Goal: Task Accomplishment & Management: Manage account settings

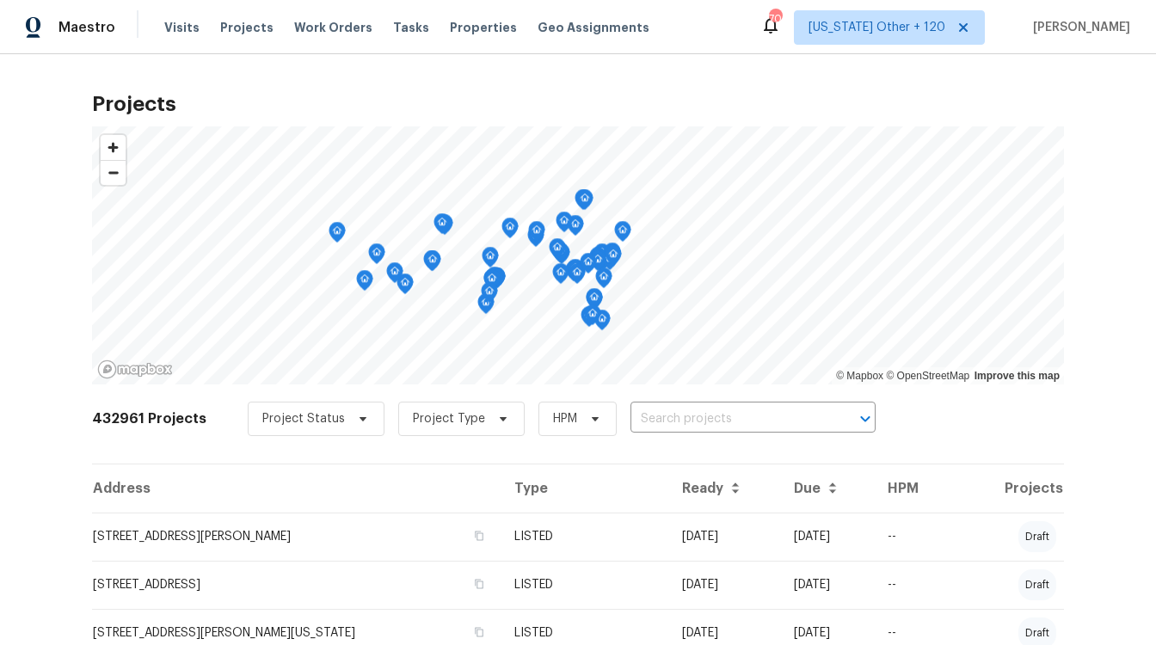
click at [766, 71] on div "Projects © Mapbox © OpenStreetMap Improve this map 432961 Projects Project Stat…" at bounding box center [578, 349] width 1156 height 591
click at [749, 44] on div "Maestro Visits Projects Work Orders Tasks Properties Geo Assignments 700 Alabam…" at bounding box center [578, 27] width 1156 height 54
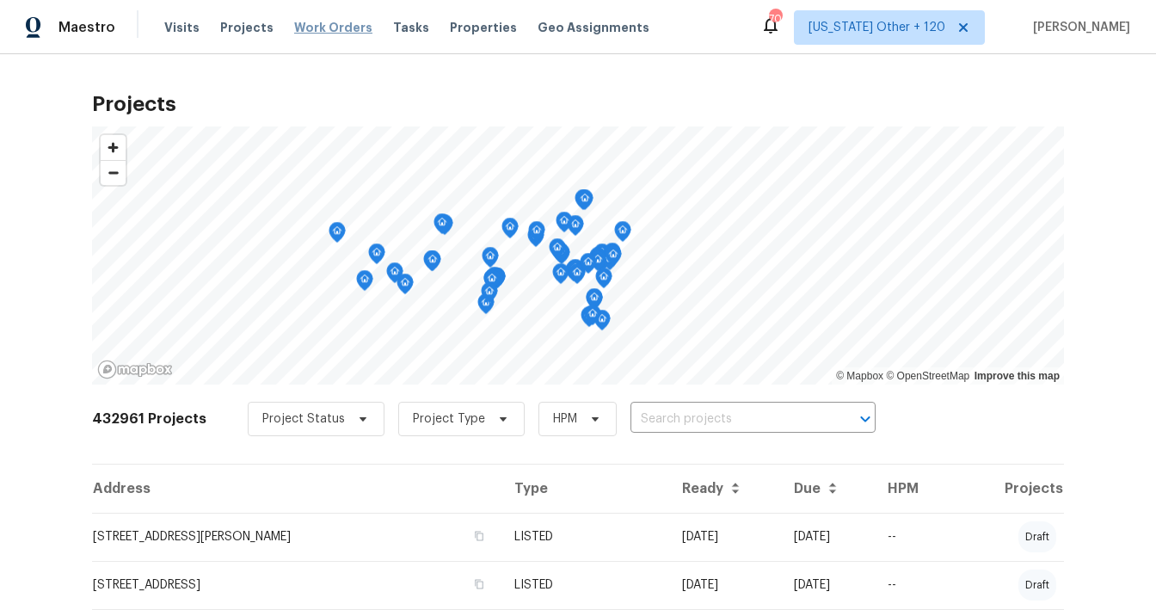
click at [329, 30] on span "Work Orders" at bounding box center [333, 27] width 78 height 17
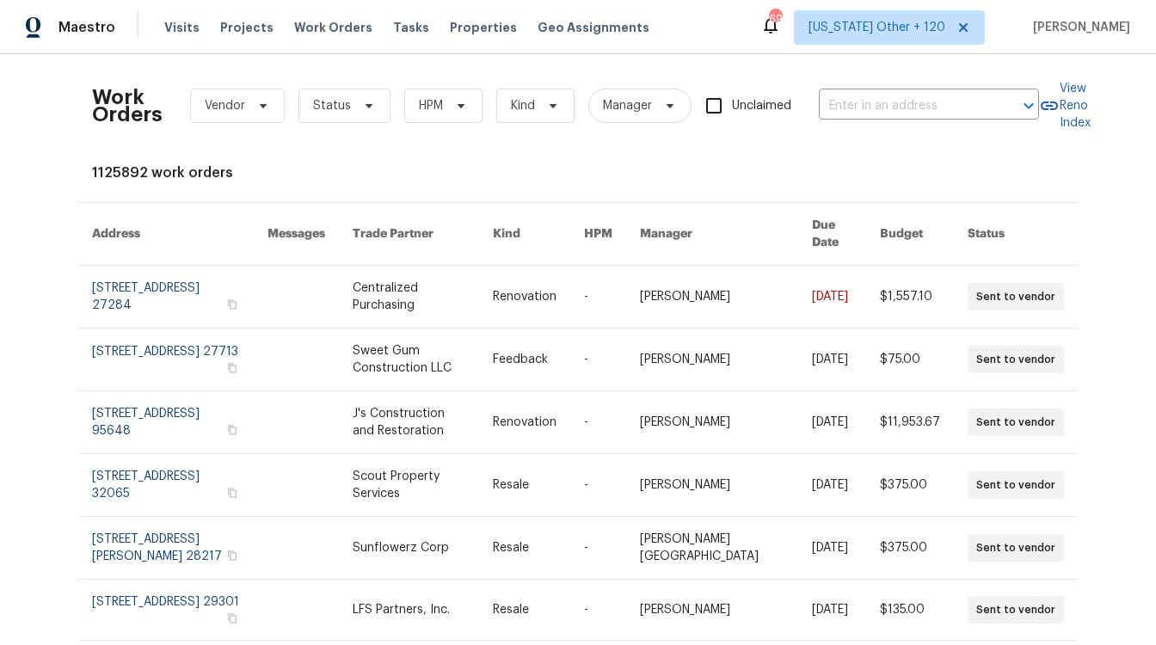
click at [769, 65] on div "Work Orders Vendor Status HPM Kind Manager Unclaimed ​ View Reno Index 1125892 …" at bounding box center [578, 349] width 1156 height 591
click at [746, 42] on div "Maestro Visits Projects Work Orders Tasks Properties Geo Assignments 692 Alabam…" at bounding box center [578, 27] width 1156 height 54
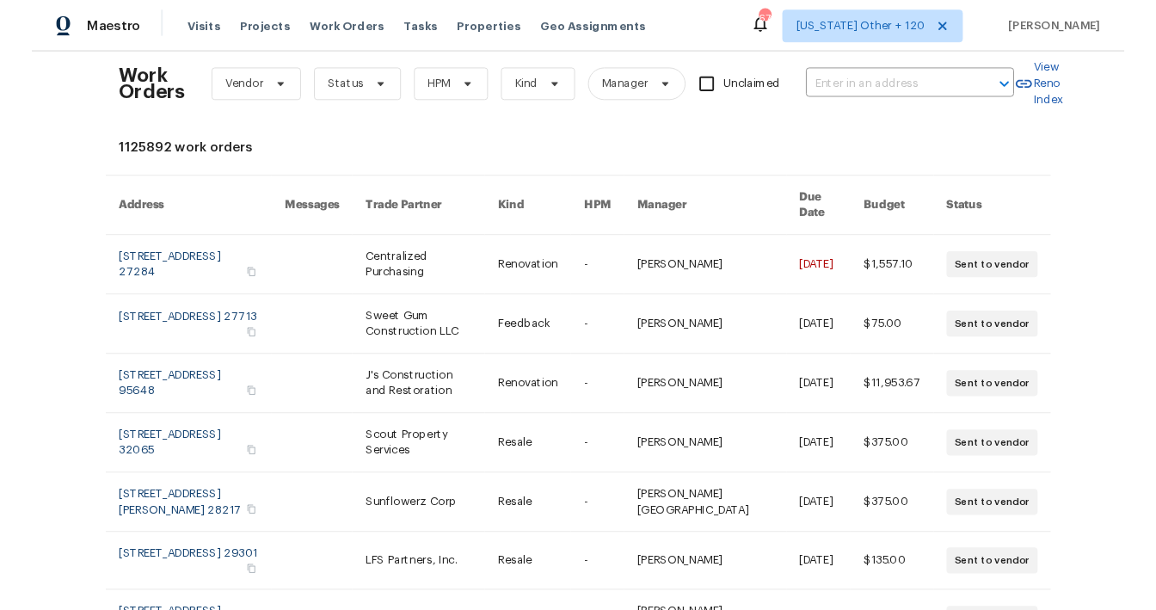
scroll to position [24, 0]
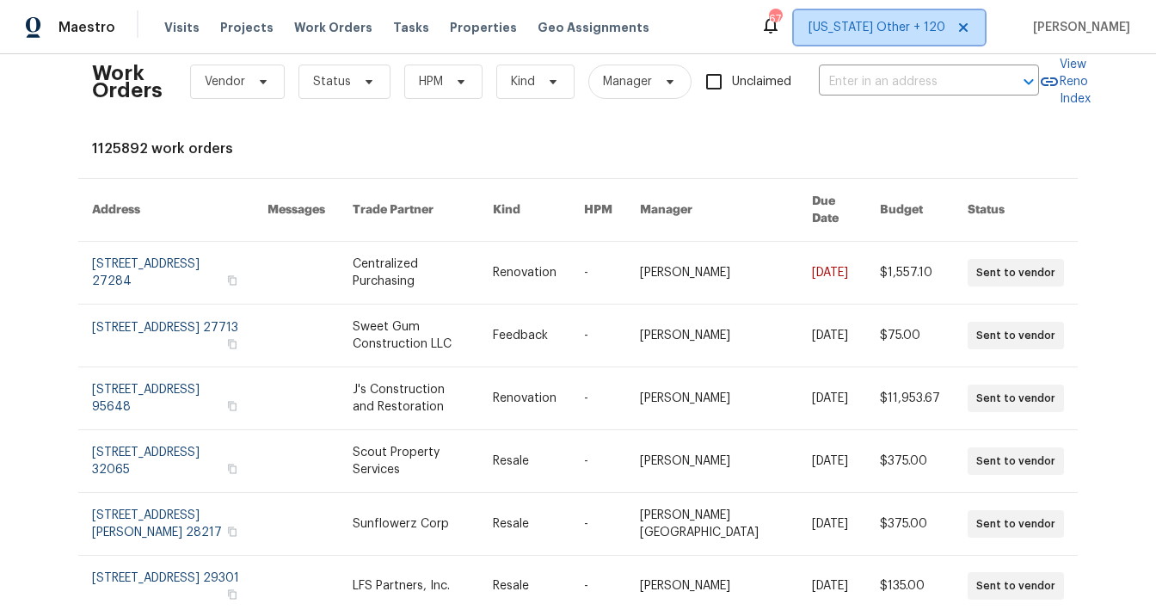
click at [859, 22] on span "Alabama Other + 120" at bounding box center [876, 27] width 137 height 17
click at [781, 40] on div "Maestro Visits Projects Work Orders Tasks Properties Geo Assignments 674 Alabam…" at bounding box center [578, 27] width 1156 height 54
click at [869, 25] on span "Alabama Other + 120" at bounding box center [876, 27] width 137 height 17
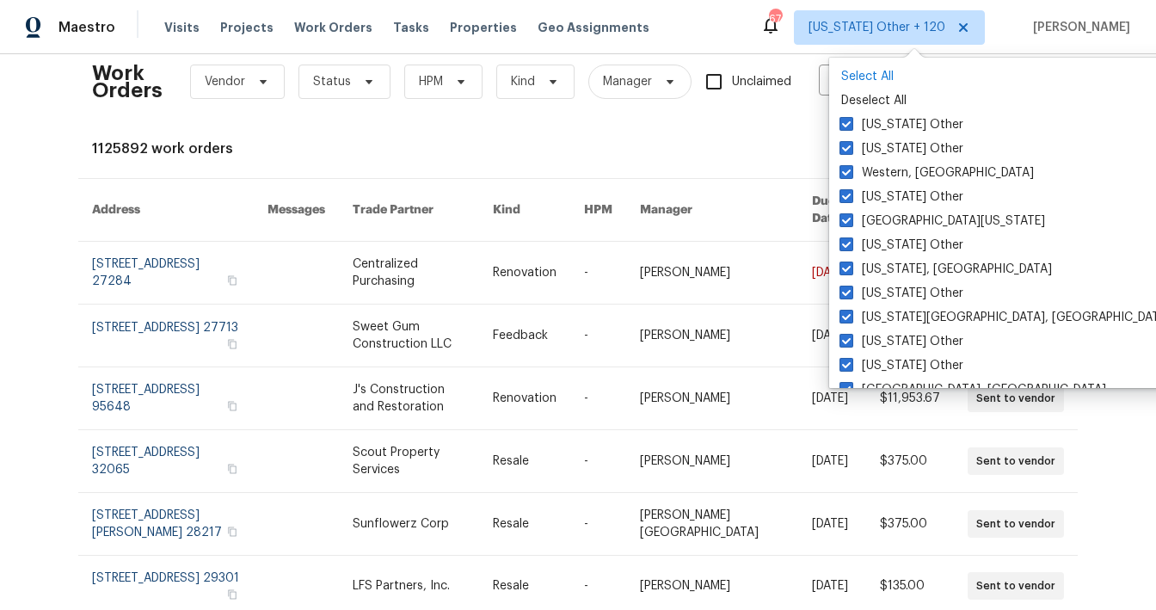
click at [847, 76] on p "Select All" at bounding box center [1007, 76] width 333 height 17
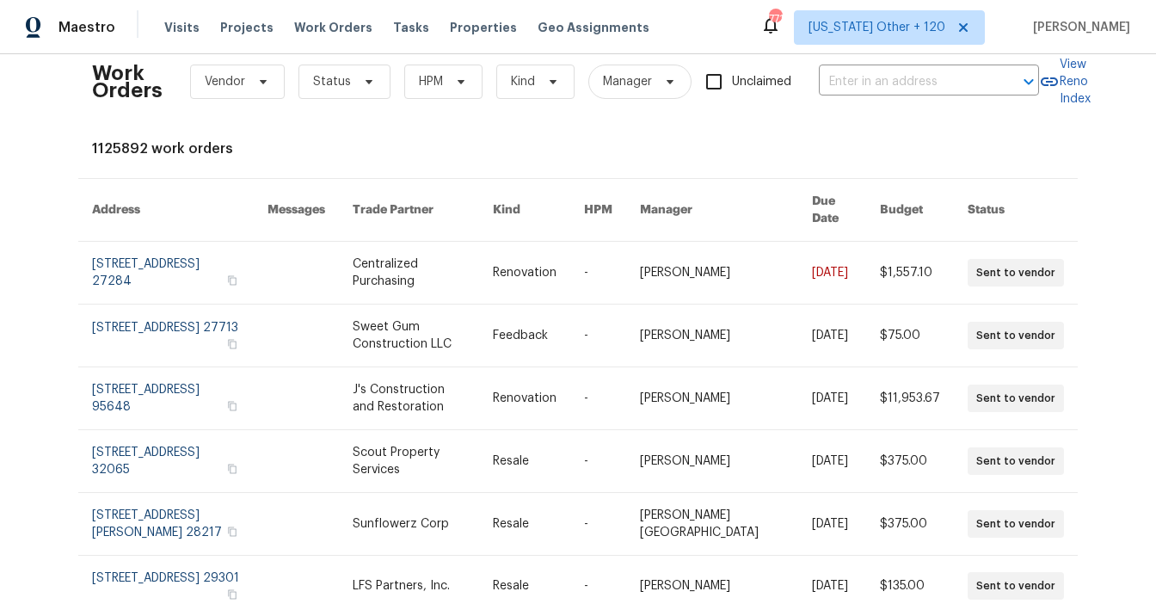
click at [810, 44] on div "771 Alabama Other + 120 Giang LeGrice" at bounding box center [945, 27] width 370 height 34
click at [969, 27] on span at bounding box center [960, 28] width 19 height 14
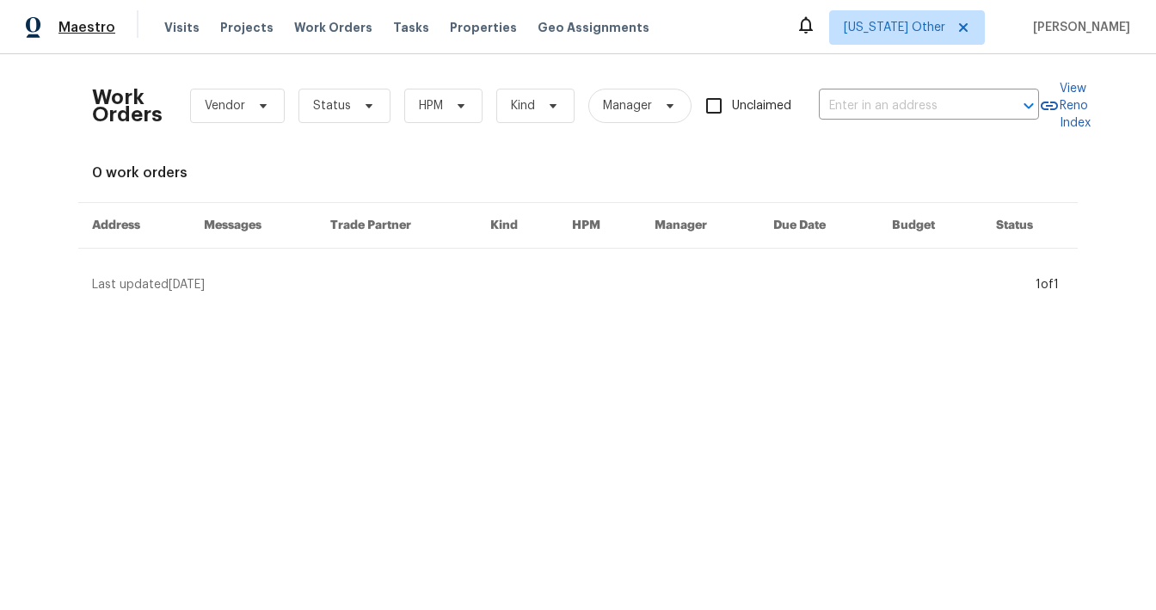
click at [82, 25] on span "Maestro" at bounding box center [86, 27] width 57 height 17
